Goal: Find specific page/section: Find specific page/section

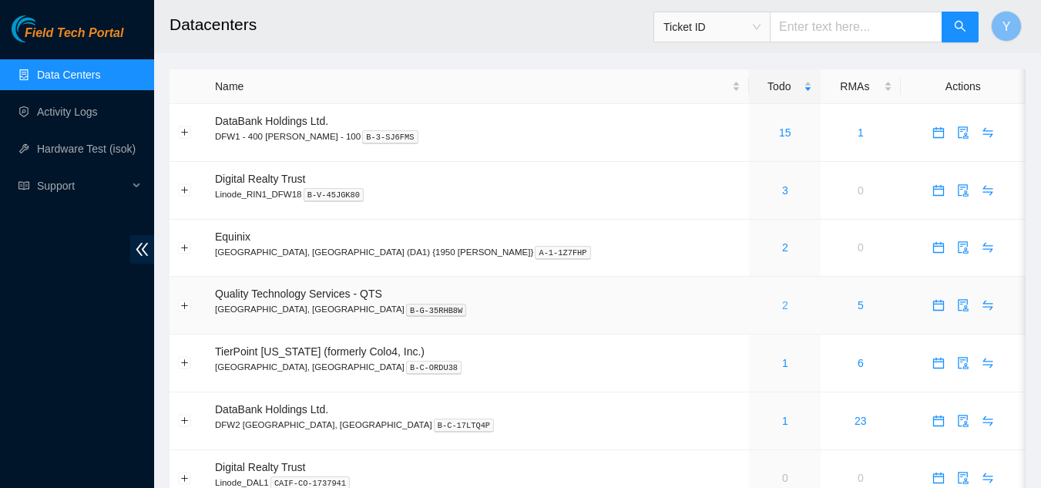
click at [782, 305] on link "2" at bounding box center [785, 305] width 6 height 12
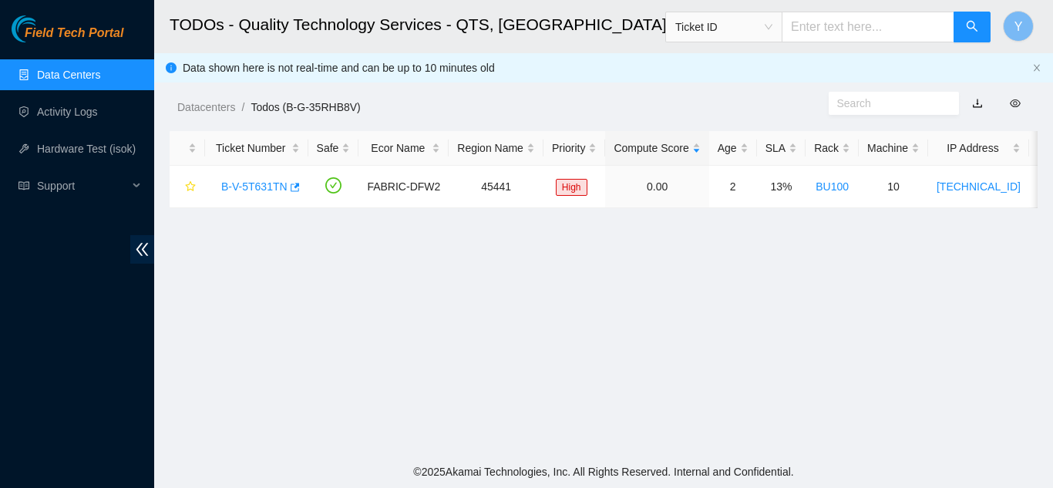
click at [99, 75] on link "Data Centers" at bounding box center [68, 75] width 63 height 12
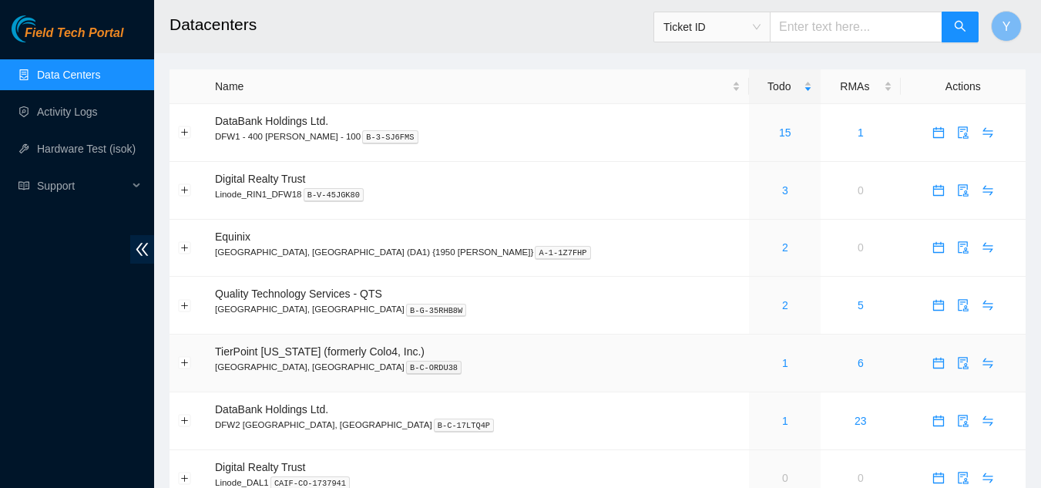
click at [758, 364] on div "1" at bounding box center [785, 363] width 55 height 17
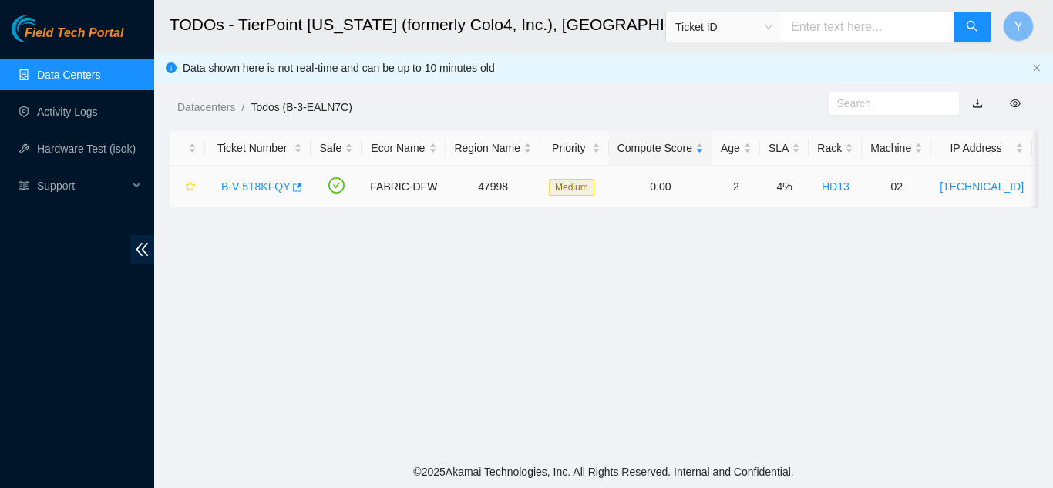
click at [257, 187] on link "B-V-5T8KFQY" at bounding box center [255, 186] width 69 height 12
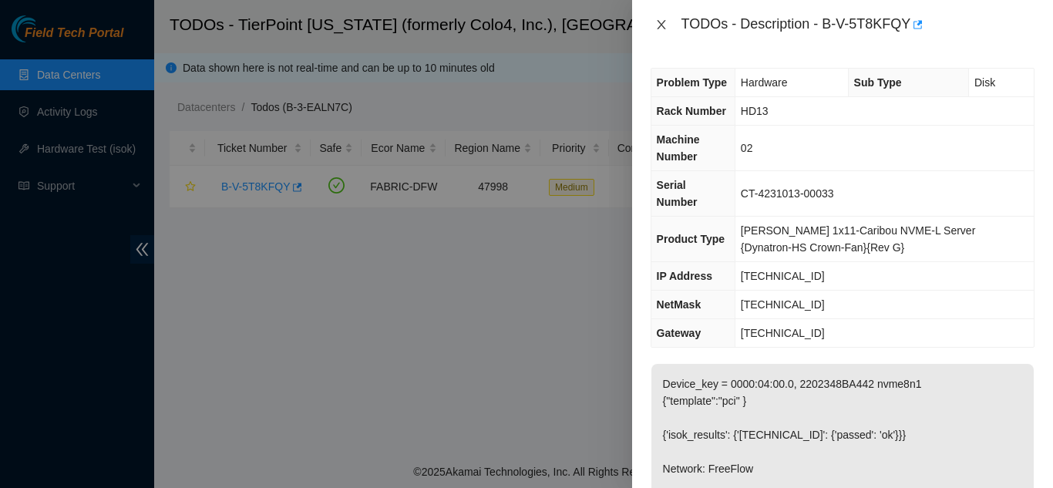
click at [668, 23] on button "Close" at bounding box center [662, 25] width 22 height 15
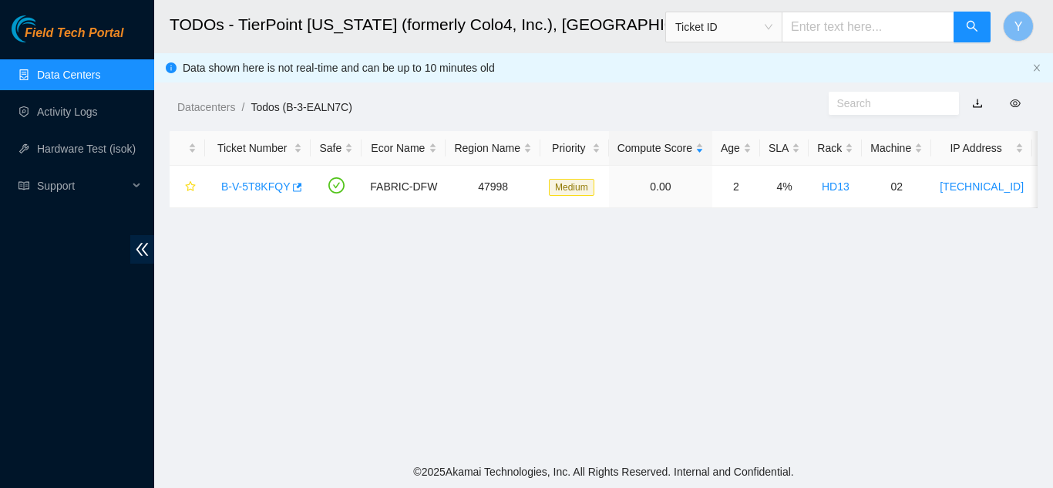
click at [82, 70] on link "Data Centers" at bounding box center [68, 75] width 63 height 12
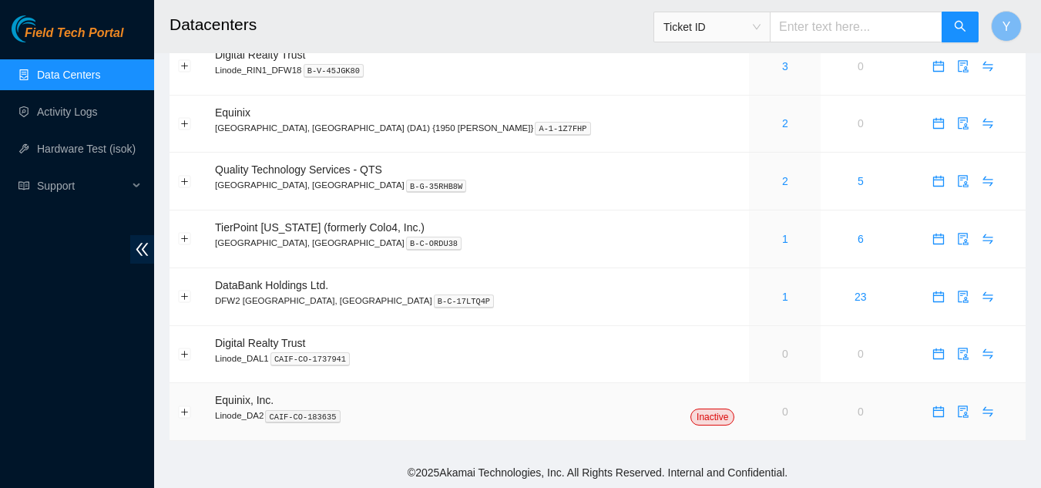
scroll to position [125, 0]
click at [782, 298] on link "1" at bounding box center [785, 296] width 6 height 12
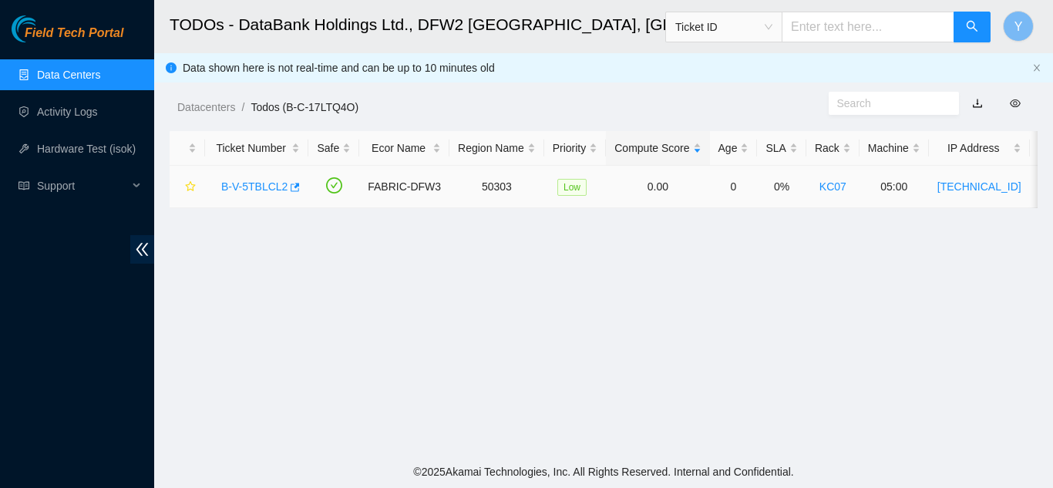
click at [265, 181] on link "B-V-5TBLCL2" at bounding box center [254, 186] width 66 height 12
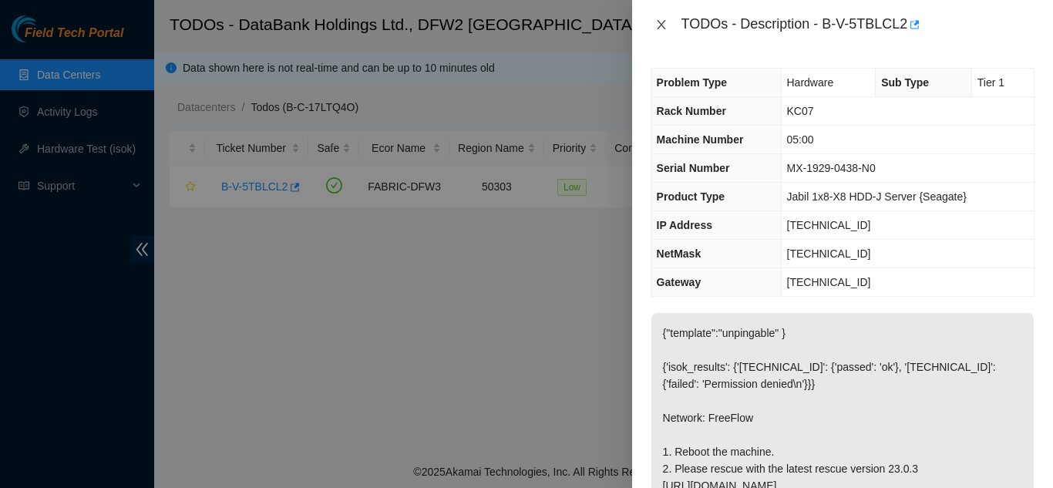
click at [661, 25] on icon "close" at bounding box center [661, 24] width 8 height 9
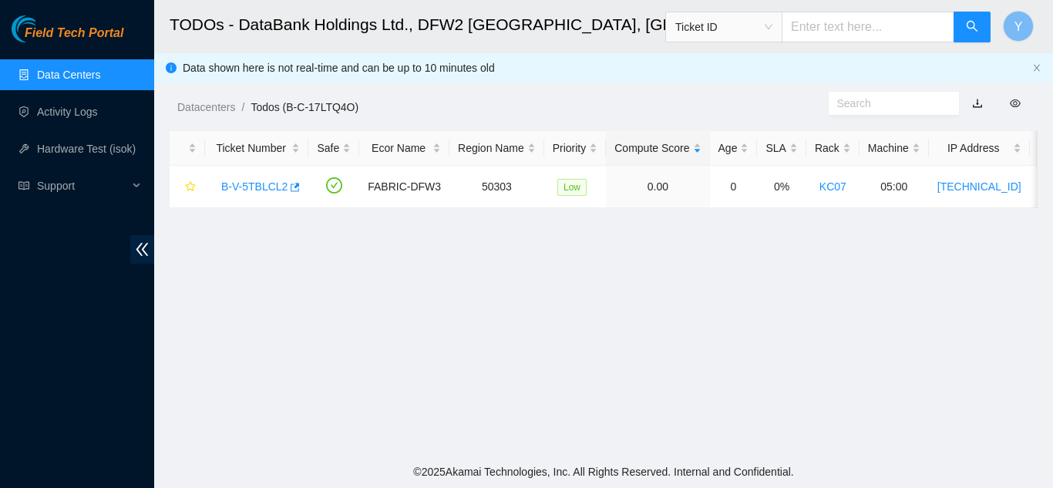
click at [96, 74] on link "Data Centers" at bounding box center [68, 75] width 63 height 12
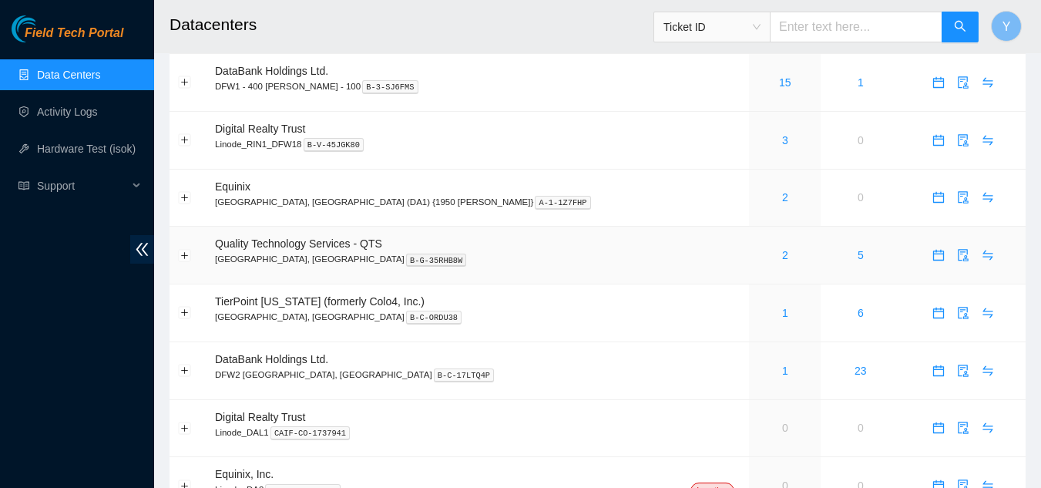
scroll to position [77, 0]
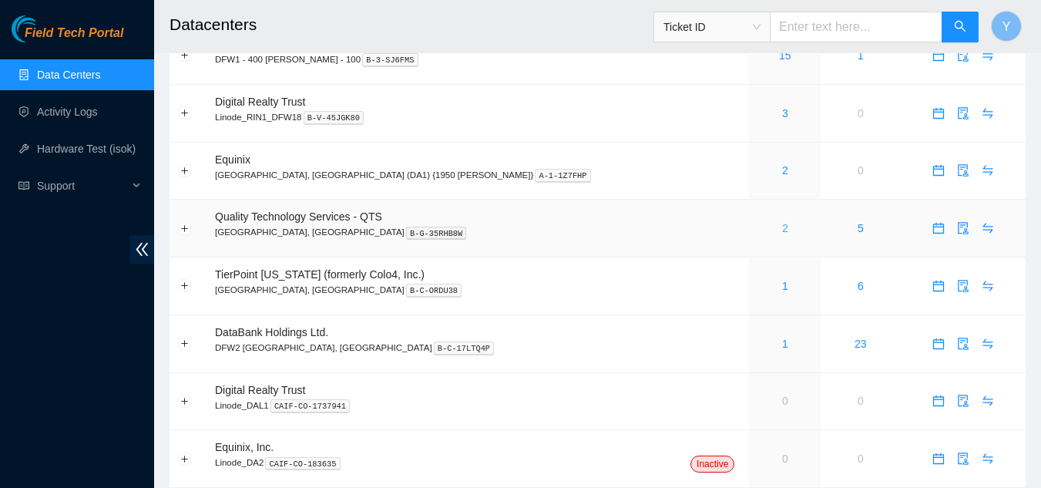
click at [782, 229] on link "2" at bounding box center [785, 228] width 6 height 12
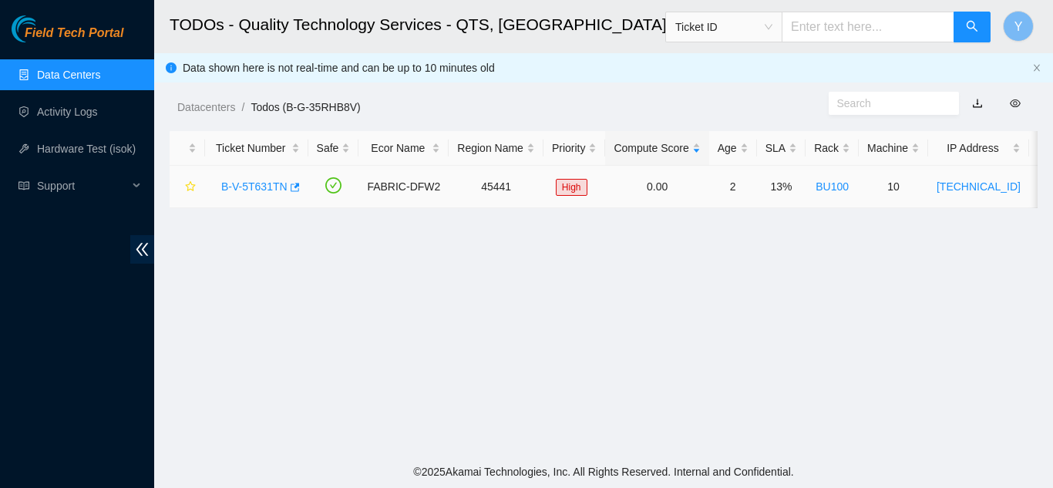
click at [251, 184] on link "B-V-5T631TN" at bounding box center [254, 186] width 66 height 12
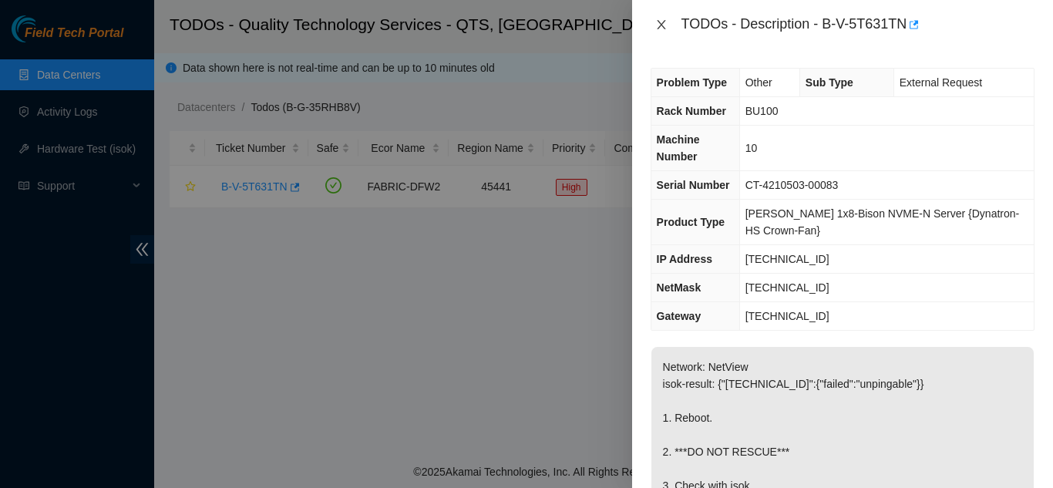
click at [658, 28] on icon "close" at bounding box center [661, 25] width 12 height 12
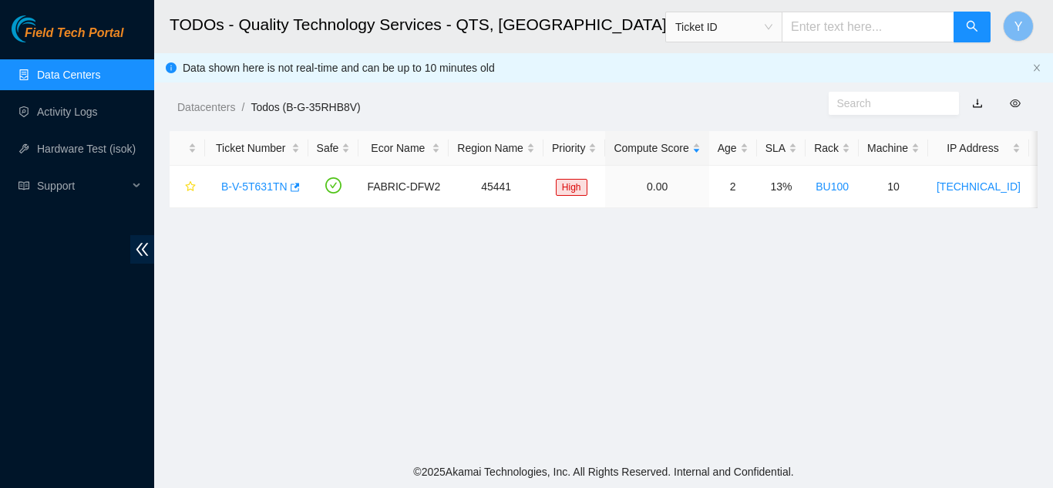
click at [98, 77] on link "Data Centers" at bounding box center [68, 75] width 63 height 12
